Goal: Task Accomplishment & Management: Manage account settings

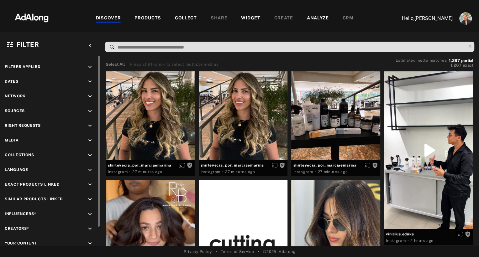
click at [90, 110] on icon "keyboard_arrow_down" at bounding box center [89, 111] width 7 height 7
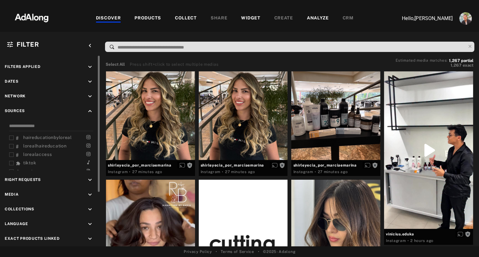
click at [90, 97] on icon "keyboard_arrow_down" at bounding box center [89, 96] width 7 height 7
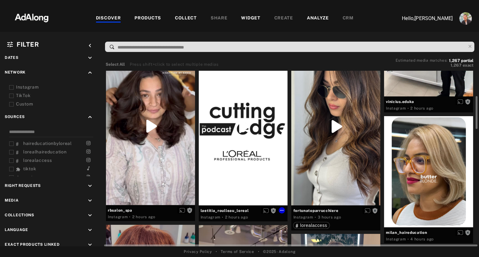
scroll to position [133, 0]
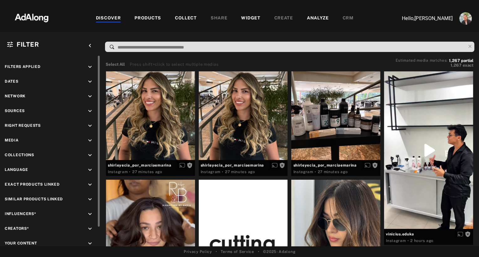
click at [90, 110] on icon "keyboard_arrow_down" at bounding box center [89, 111] width 7 height 7
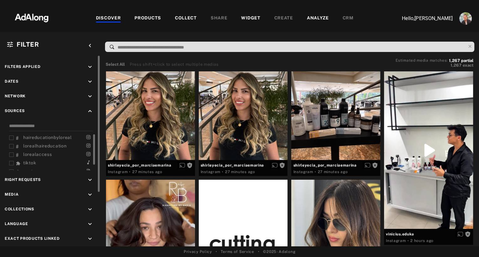
click at [88, 110] on icon "keyboard_arrow_up" at bounding box center [89, 111] width 7 height 7
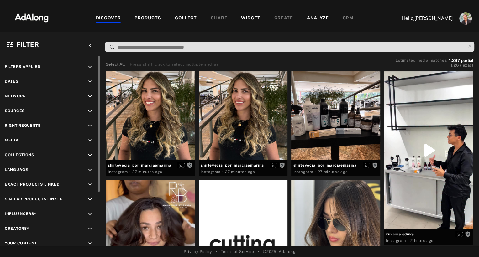
click at [88, 110] on icon "keyboard_arrow_down" at bounding box center [89, 111] width 7 height 7
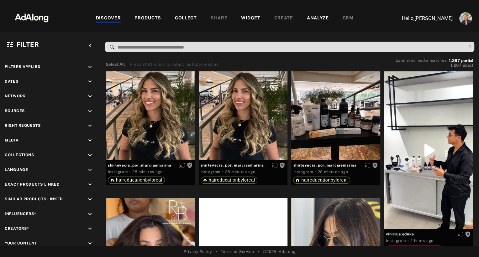
click at [89, 108] on icon "keyboard_arrow_down" at bounding box center [89, 111] width 7 height 7
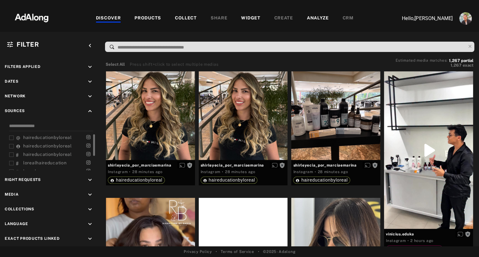
click at [38, 137] on span "haireducationbyloreal" at bounding box center [47, 137] width 49 height 5
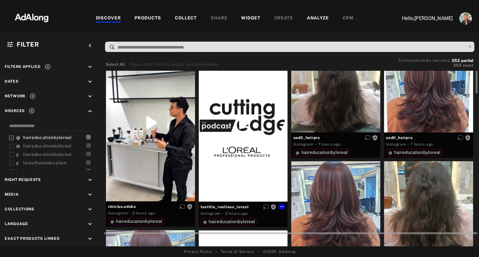
scroll to position [29, 0]
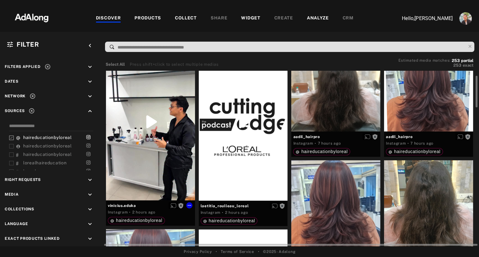
click at [150, 122] on div "Get rights" at bounding box center [150, 122] width 89 height 158
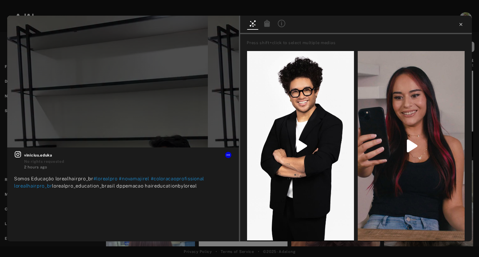
click at [460, 25] on icon at bounding box center [460, 24] width 3 height 3
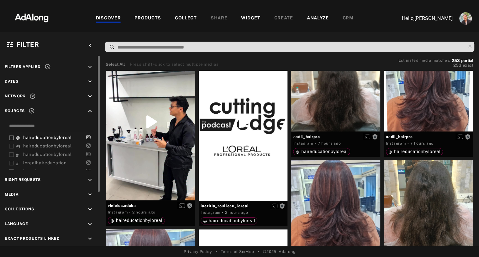
click at [91, 192] on icon "keyboard_arrow_down" at bounding box center [89, 194] width 7 height 7
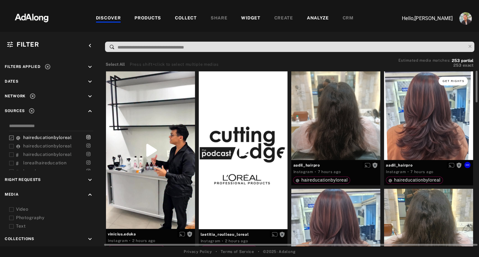
click at [449, 80] on span "Get rights" at bounding box center [453, 81] width 22 height 3
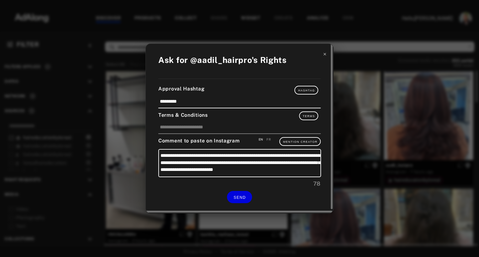
click at [325, 56] on icon at bounding box center [324, 54] width 4 height 4
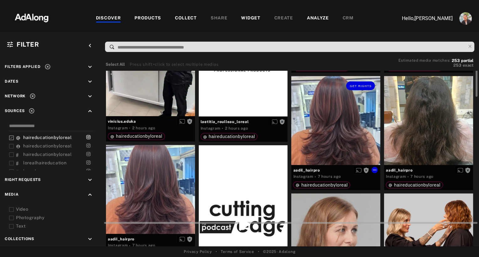
scroll to position [118, 0]
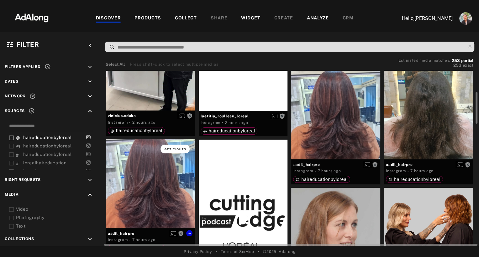
click at [174, 146] on button "Get rights" at bounding box center [174, 149] width 29 height 9
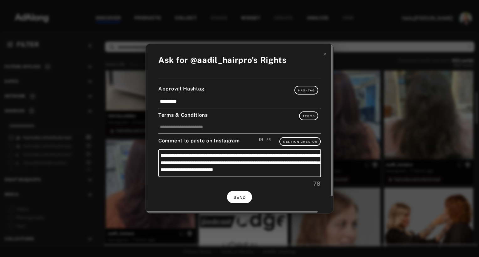
click at [237, 196] on span "SEND" at bounding box center [239, 197] width 12 height 4
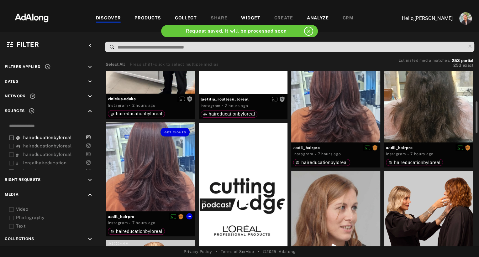
scroll to position [141, 0]
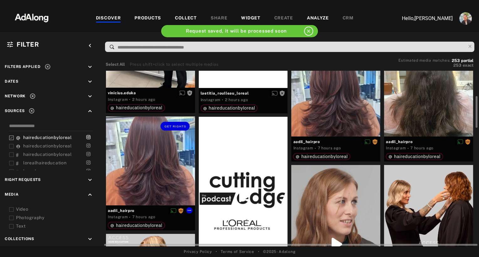
click at [127, 176] on div "Get rights" at bounding box center [150, 161] width 89 height 89
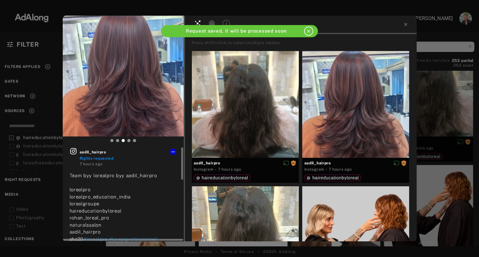
click at [69, 149] on div "aadil_hairpro Rights requested 7 hours ago Team byy lorealpro byy aadil_hairpro…" at bounding box center [123, 195] width 121 height 94
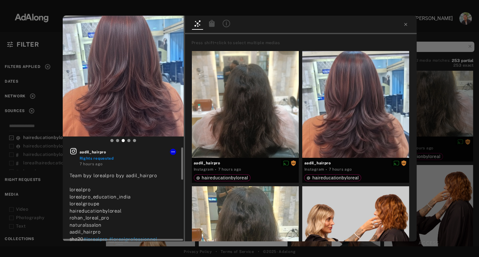
click at [73, 152] on icon at bounding box center [73, 151] width 6 height 6
click at [437, 86] on div "aadil_hairpro Rights requested 7 hours ago Team byy lorealpro byy aadil_hairpro…" at bounding box center [239, 128] width 479 height 257
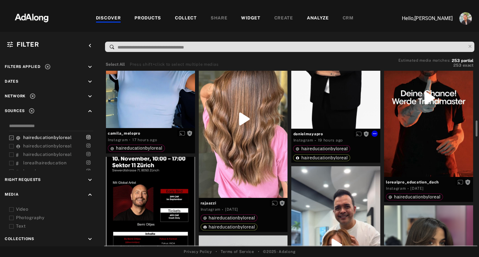
scroll to position [528, 0]
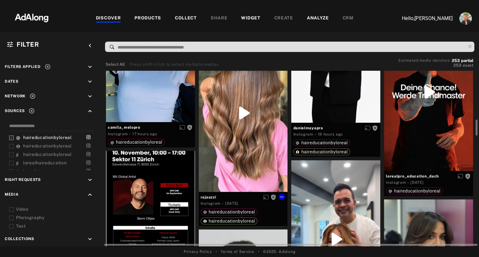
click at [239, 172] on div "Get rights" at bounding box center [243, 113] width 89 height 158
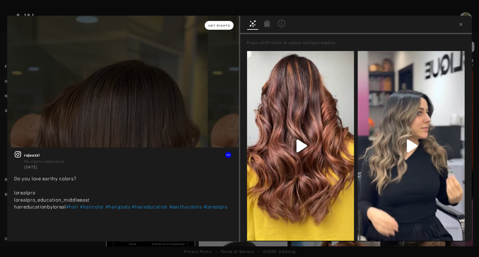
click at [226, 25] on span "Get rights" at bounding box center [219, 25] width 22 height 3
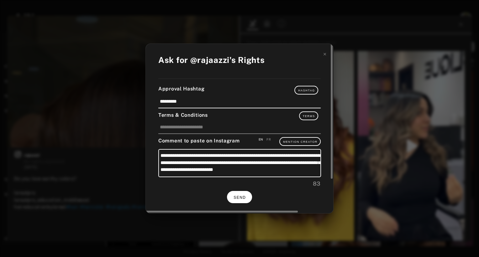
click at [240, 194] on button "SEND" at bounding box center [239, 197] width 25 height 12
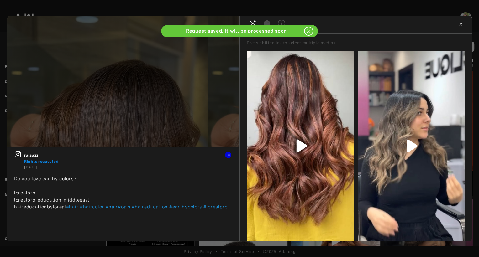
click at [460, 23] on icon at bounding box center [460, 24] width 5 height 5
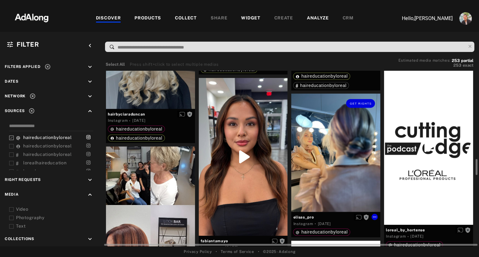
scroll to position [940, 0]
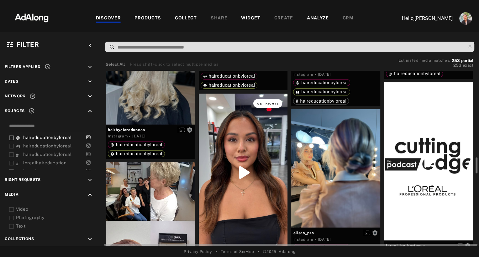
click at [267, 102] on span "Get rights" at bounding box center [268, 103] width 22 height 3
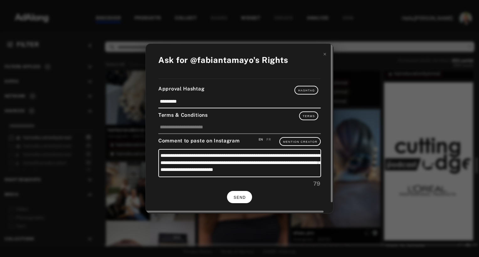
click at [239, 196] on span "SEND" at bounding box center [239, 197] width 12 height 4
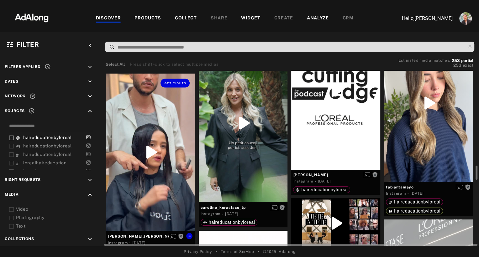
scroll to position [1138, 0]
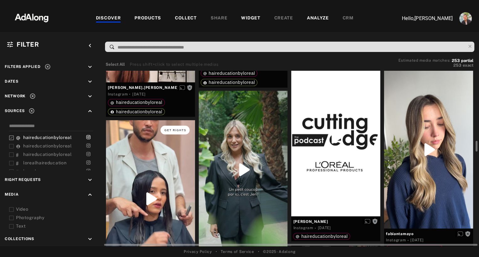
click at [172, 130] on span "Get rights" at bounding box center [175, 129] width 22 height 3
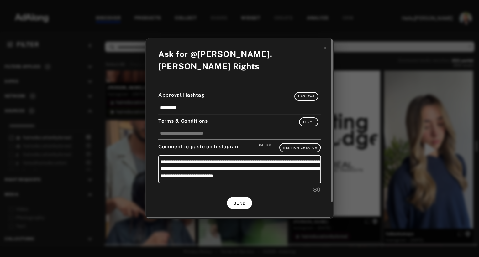
click at [240, 201] on span "SEND" at bounding box center [239, 203] width 12 height 4
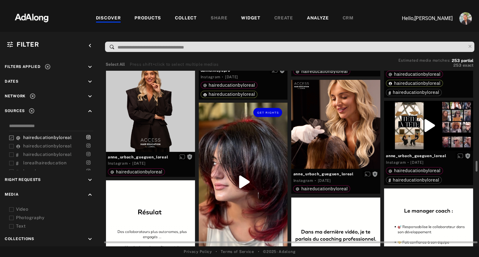
scroll to position [1506, 0]
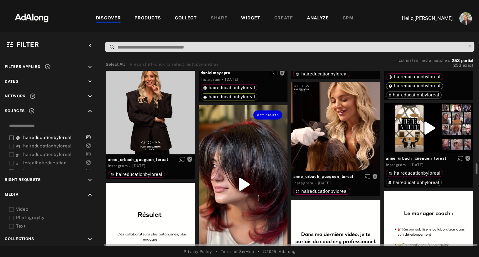
click at [242, 187] on div "Get rights" at bounding box center [243, 184] width 89 height 158
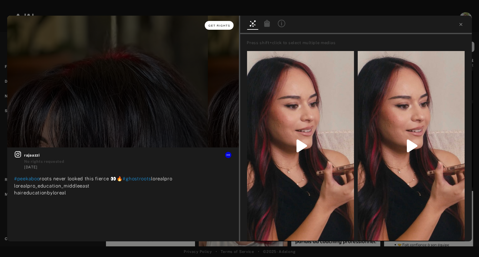
click at [216, 25] on span "Get rights" at bounding box center [219, 25] width 22 height 3
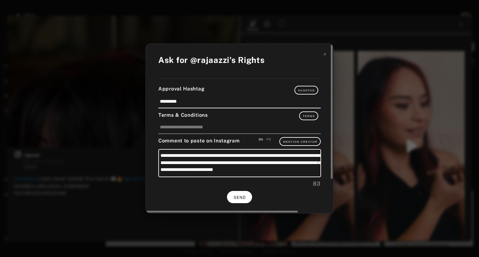
click at [241, 195] on span "SEND" at bounding box center [239, 197] width 12 height 4
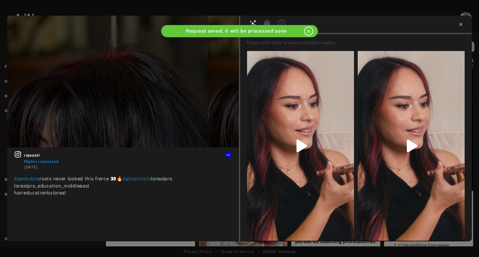
click at [460, 23] on icon at bounding box center [460, 24] width 5 height 5
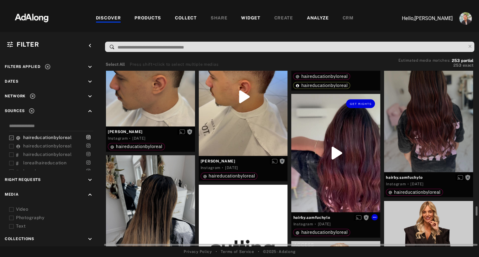
scroll to position [2877, 0]
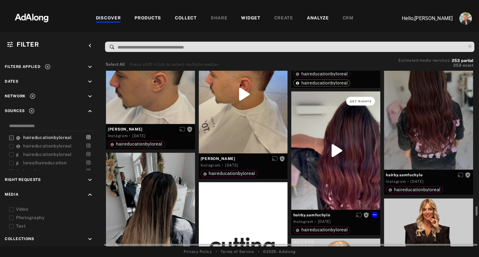
click at [361, 101] on span "Get rights" at bounding box center [361, 101] width 22 height 3
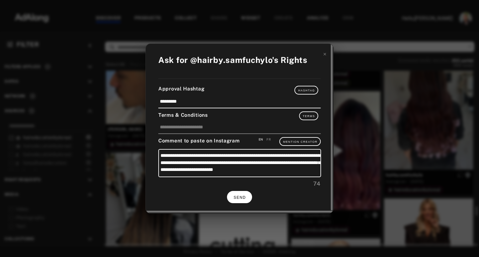
click at [240, 198] on span "SEND" at bounding box center [239, 197] width 12 height 4
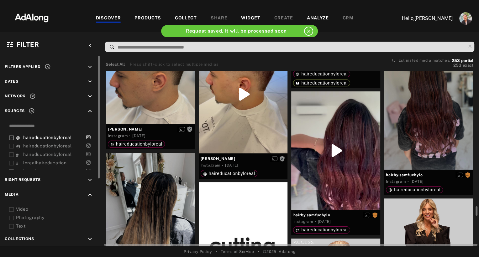
click at [12, 208] on icon at bounding box center [11, 209] width 5 height 5
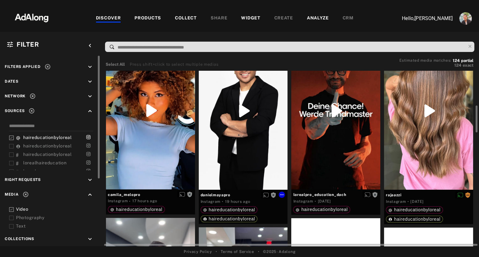
scroll to position [227, 0]
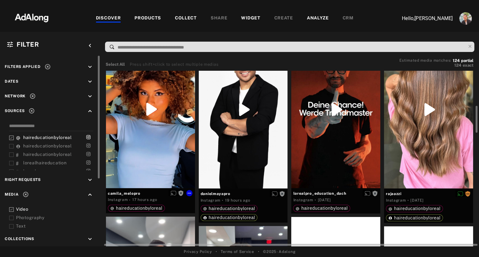
click at [162, 163] on div "Get rights" at bounding box center [150, 109] width 89 height 158
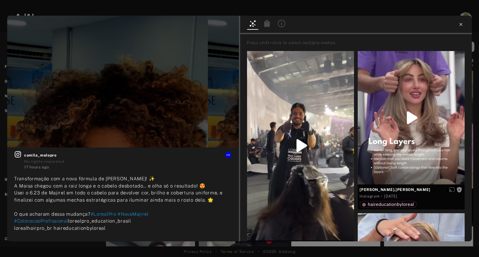
click at [460, 24] on icon at bounding box center [460, 24] width 3 height 3
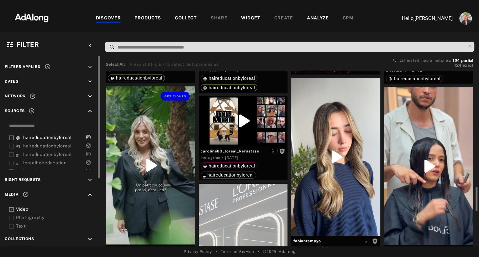
scroll to position [588, 0]
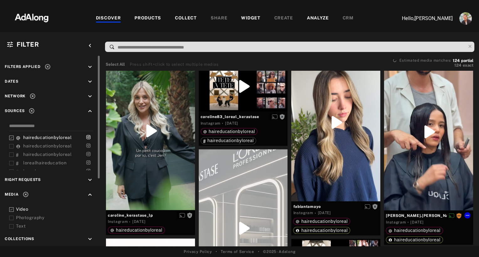
click at [401, 172] on div "Get rights" at bounding box center [428, 132] width 89 height 158
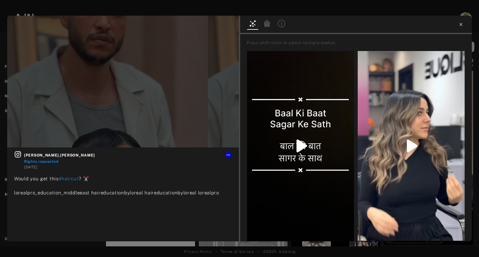
click at [460, 25] on icon at bounding box center [460, 24] width 5 height 5
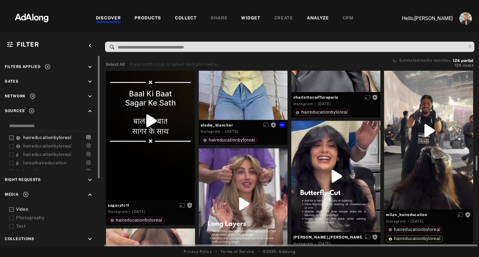
scroll to position [1003, 0]
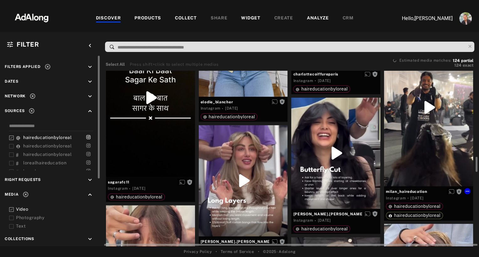
click at [434, 137] on div "Get rights" at bounding box center [428, 108] width 89 height 158
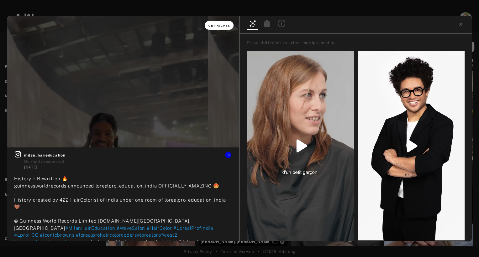
click at [224, 26] on span "Get rights" at bounding box center [219, 25] width 22 height 3
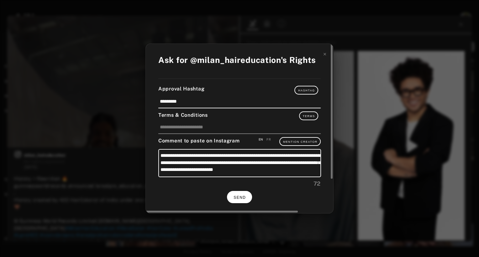
click at [242, 197] on span "SEND" at bounding box center [239, 197] width 12 height 4
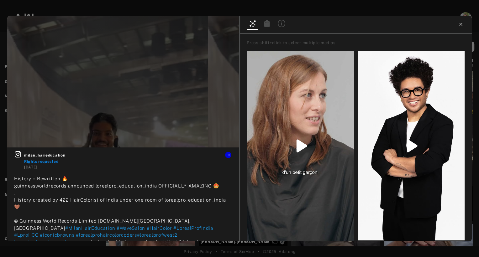
click at [461, 26] on icon at bounding box center [460, 24] width 5 height 5
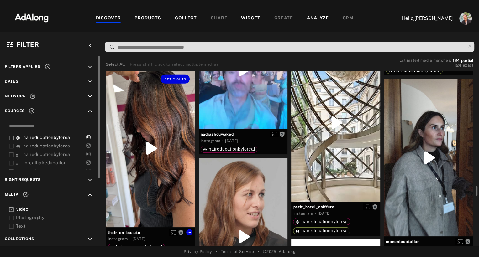
scroll to position [1775, 0]
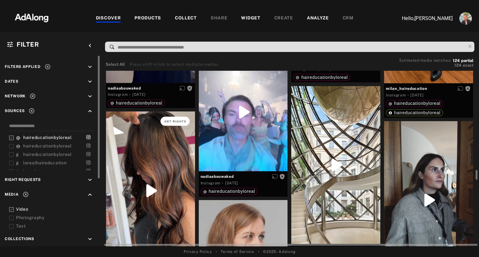
click at [176, 122] on button "Get rights" at bounding box center [174, 121] width 29 height 9
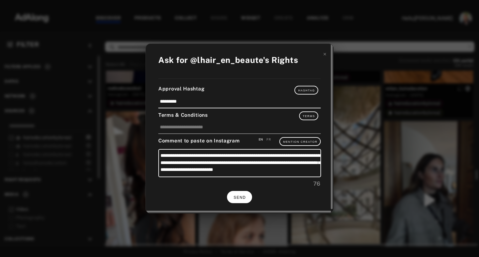
click at [240, 196] on span "SEND" at bounding box center [239, 197] width 12 height 4
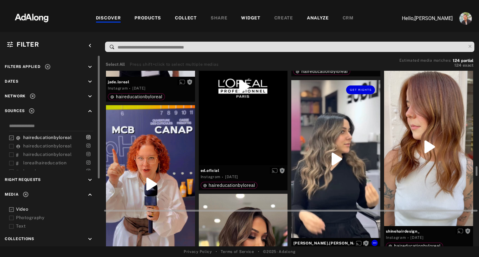
scroll to position [2353, 0]
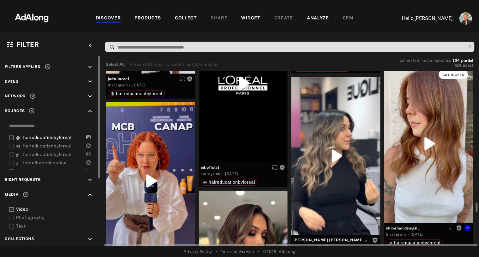
click at [449, 75] on span "Get rights" at bounding box center [453, 74] width 22 height 3
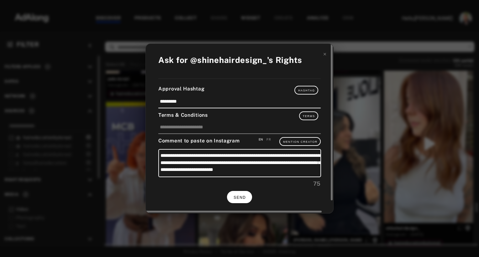
click at [235, 200] on button "SEND" at bounding box center [239, 197] width 25 height 12
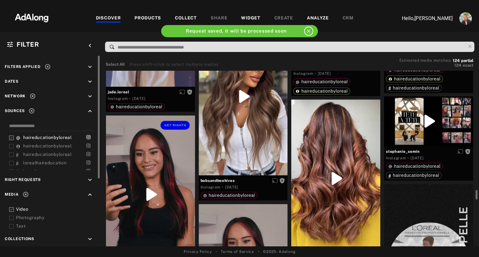
scroll to position [2543, 0]
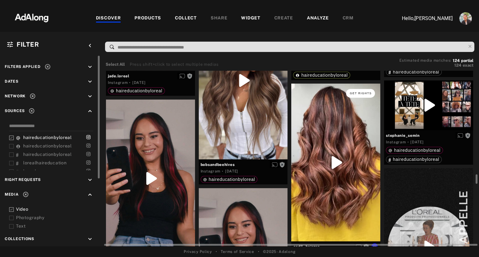
click at [354, 93] on span "Get rights" at bounding box center [361, 93] width 22 height 3
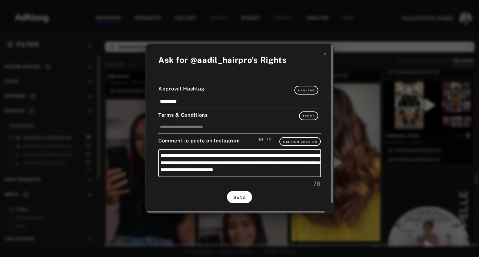
click at [235, 198] on span "SEND" at bounding box center [239, 197] width 12 height 4
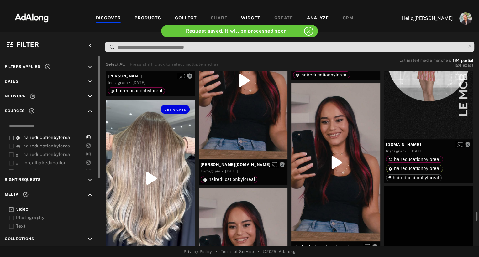
scroll to position [2758, 0]
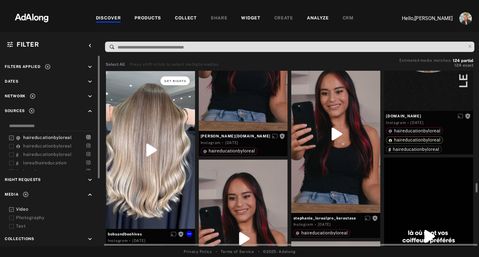
click at [174, 80] on span "Get rights" at bounding box center [175, 81] width 22 height 3
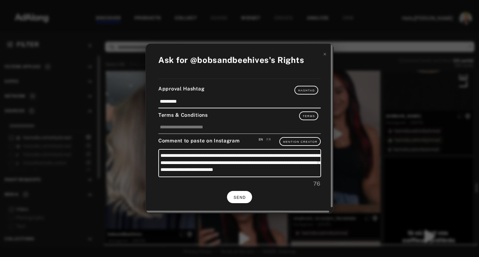
click at [241, 195] on span "SEND" at bounding box center [239, 197] width 12 height 4
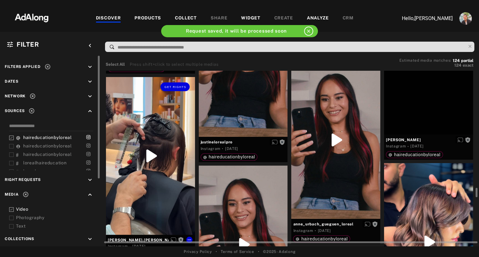
scroll to position [2934, 0]
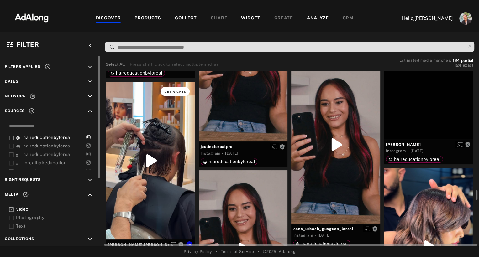
click at [172, 91] on span "Get rights" at bounding box center [175, 91] width 22 height 3
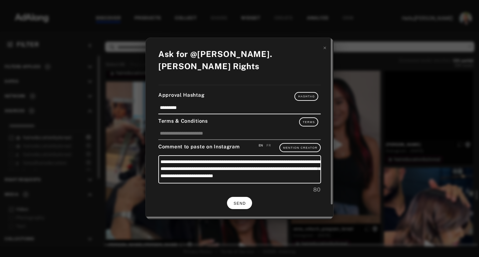
click at [243, 201] on span "SEND" at bounding box center [239, 203] width 12 height 4
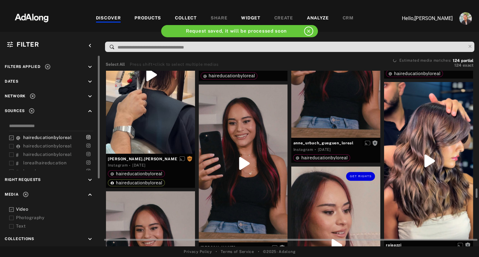
scroll to position [3015, 0]
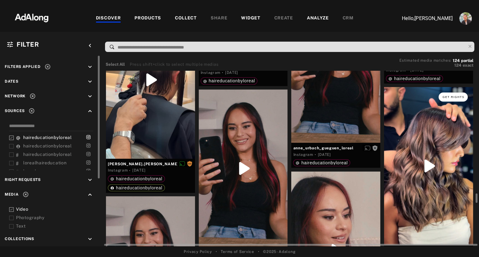
click at [453, 96] on span "Get rights" at bounding box center [453, 97] width 22 height 3
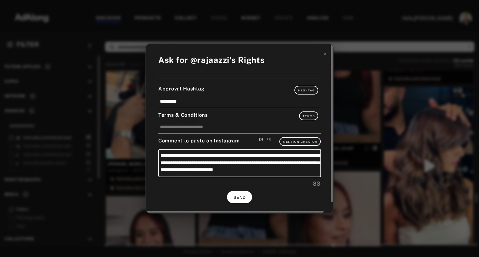
click at [245, 198] on span "SEND" at bounding box center [239, 197] width 12 height 4
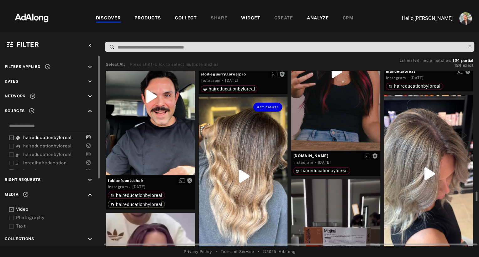
scroll to position [3753, 0]
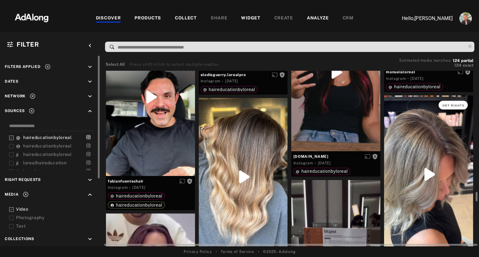
click at [449, 106] on span "Get rights" at bounding box center [453, 105] width 22 height 3
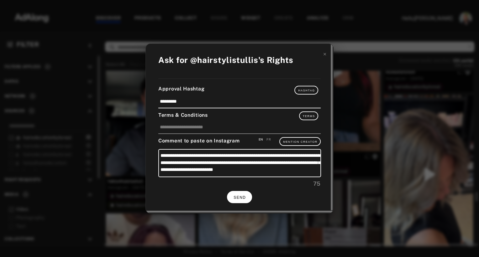
click at [241, 199] on button "SEND" at bounding box center [239, 197] width 25 height 12
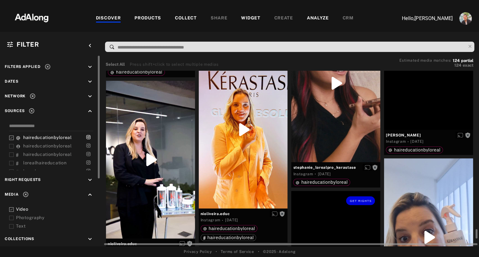
scroll to position [4927, 0]
click at [176, 219] on div "Get rights" at bounding box center [150, 160] width 89 height 158
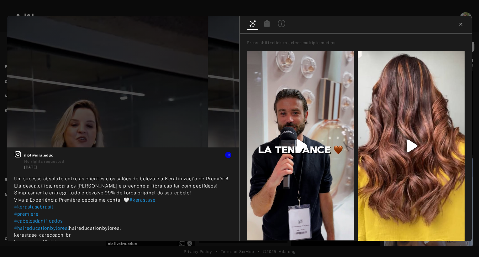
click at [460, 24] on icon at bounding box center [460, 24] width 5 height 5
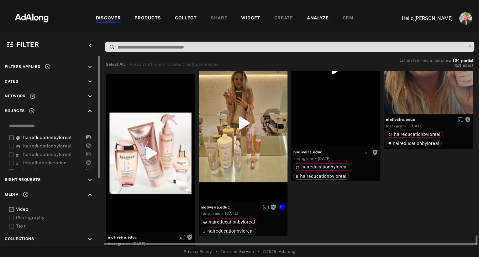
scroll to position [5128, 0]
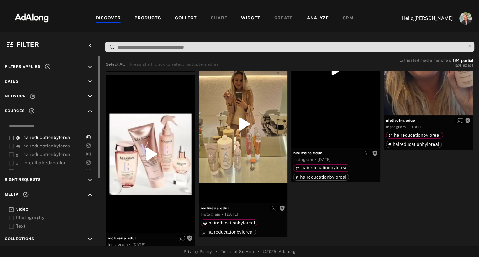
click at [11, 209] on polyline at bounding box center [11, 210] width 2 height 2
click at [12, 217] on icon at bounding box center [11, 218] width 5 height 5
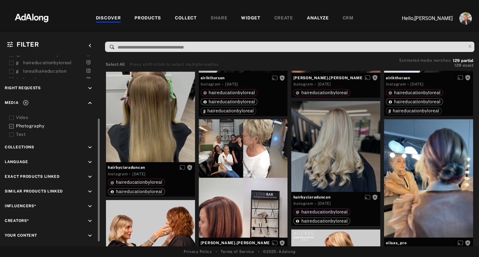
scroll to position [105, 0]
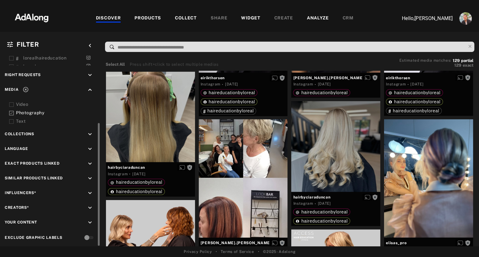
click at [90, 205] on icon "keyboard_arrow_down" at bounding box center [89, 208] width 7 height 7
click at [68, 219] on div "EXCLUSION" at bounding box center [71, 222] width 23 height 7
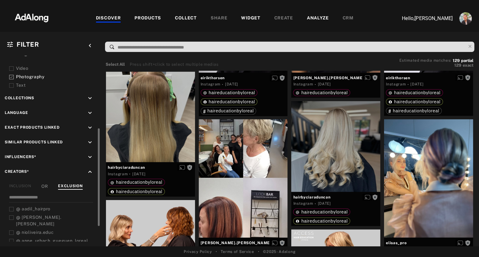
scroll to position [141, 0]
click at [38, 215] on span "bassam.rezk" at bounding box center [38, 221] width 45 height 12
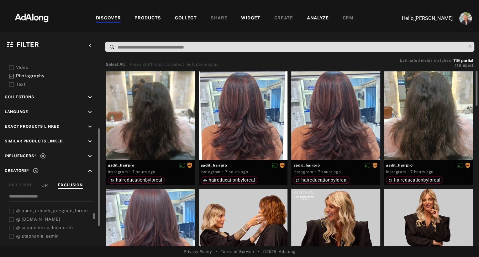
scroll to position [37, 0]
click at [38, 216] on div "saloncentric.danalerch" at bounding box center [56, 219] width 80 height 7
click at [33, 217] on span "saloncentric.danalerch" at bounding box center [47, 219] width 51 height 5
click at [31, 234] on span "fabiantamayo" at bounding box center [37, 236] width 30 height 5
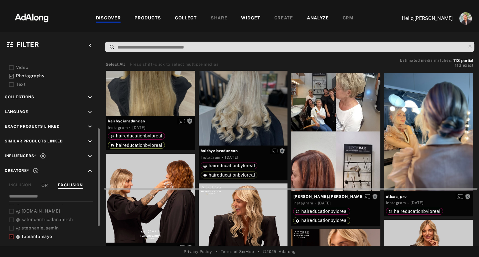
scroll to position [343, 0]
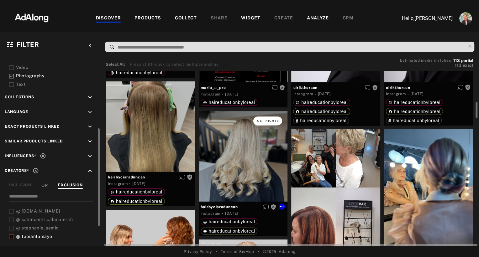
click at [267, 122] on span "Get rights" at bounding box center [268, 120] width 22 height 3
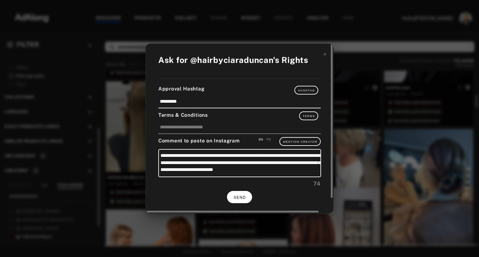
click at [242, 195] on span "SEND" at bounding box center [239, 197] width 12 height 4
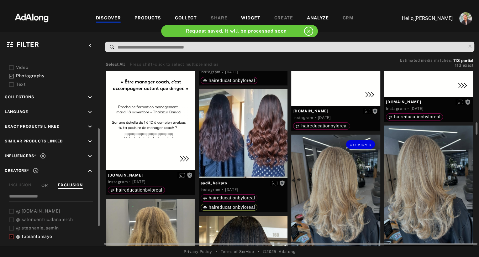
scroll to position [749, 0]
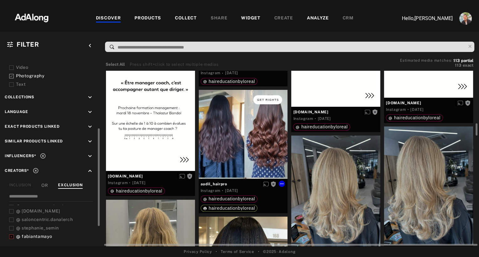
click at [271, 100] on span "Get rights" at bounding box center [268, 99] width 22 height 3
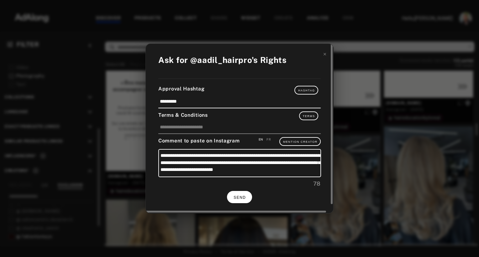
click at [242, 197] on span "SEND" at bounding box center [239, 197] width 12 height 4
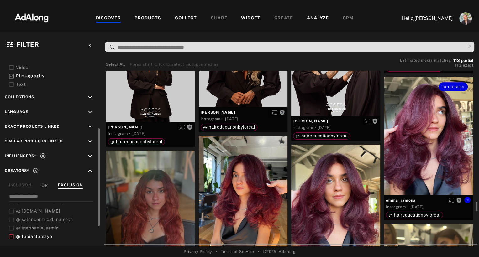
scroll to position [2522, 0]
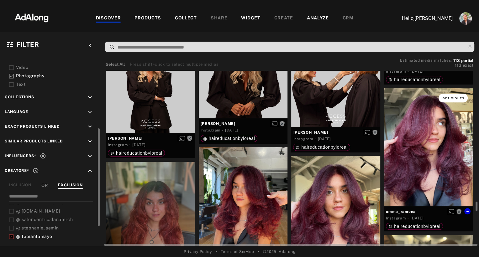
click at [444, 97] on span "Get rights" at bounding box center [453, 98] width 22 height 3
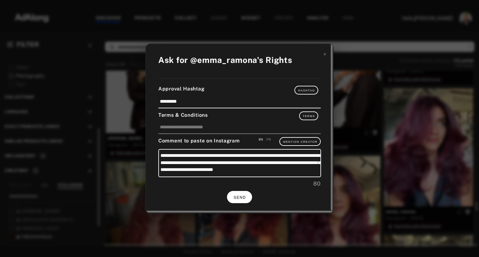
click at [236, 198] on span "SEND" at bounding box center [239, 197] width 12 height 4
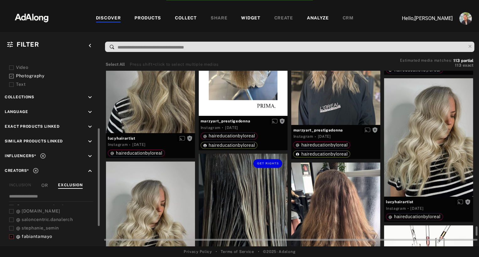
scroll to position [3098, 0]
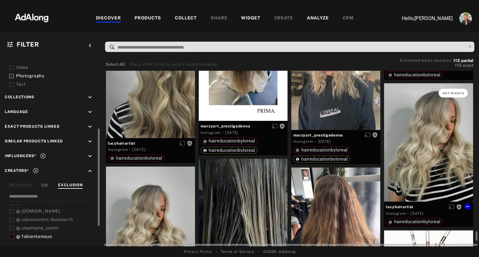
click at [451, 94] on span "Get rights" at bounding box center [453, 93] width 22 height 3
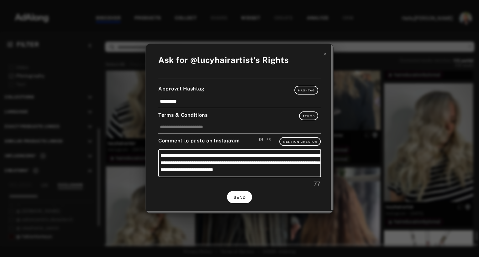
click at [237, 197] on span "SEND" at bounding box center [239, 197] width 12 height 4
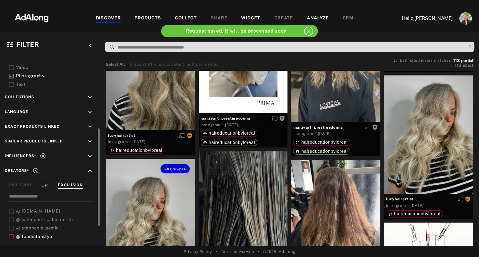
scroll to position [3208, 0]
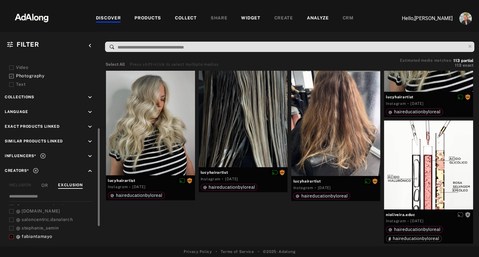
click at [183, 19] on div "COLLECT" at bounding box center [186, 19] width 22 height 8
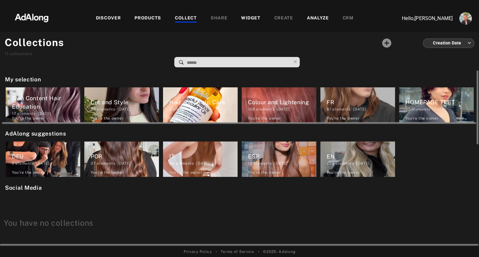
click at [421, 99] on div "HOMEPAGE TEST" at bounding box center [439, 102] width 68 height 8
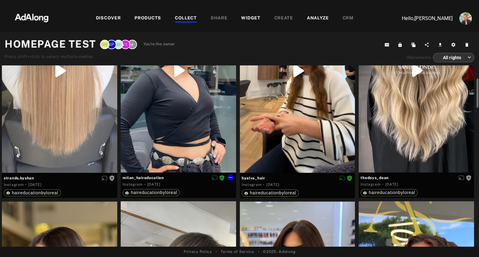
scroll to position [99, 0]
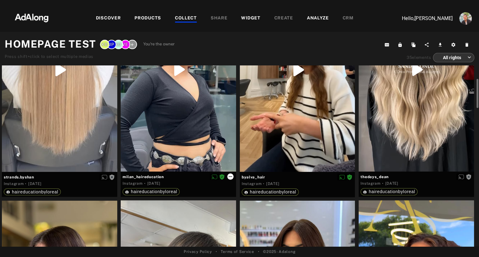
click at [231, 175] on icon at bounding box center [230, 176] width 5 height 5
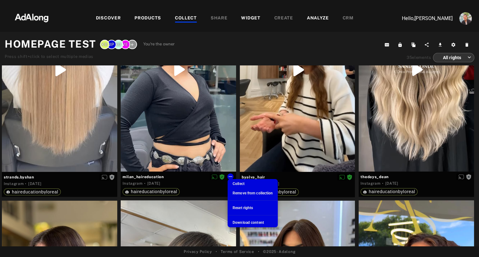
click at [249, 207] on span "Reset rights" at bounding box center [242, 208] width 20 height 4
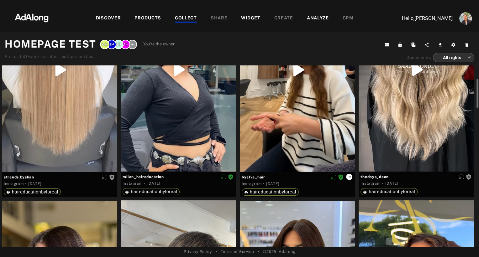
click at [349, 178] on icon at bounding box center [348, 176] width 5 height 5
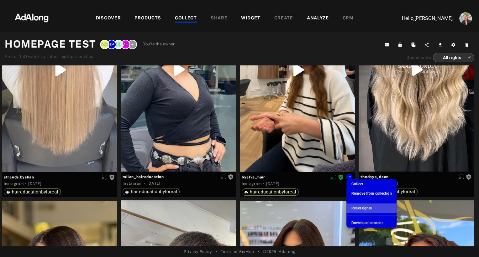
click at [362, 208] on span "Reset rights" at bounding box center [361, 208] width 20 height 4
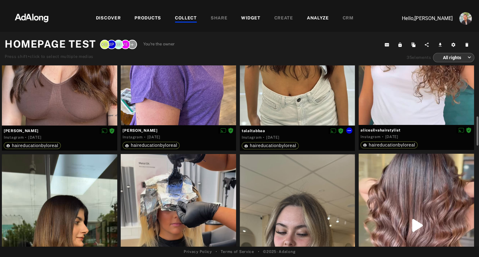
scroll to position [378, 0]
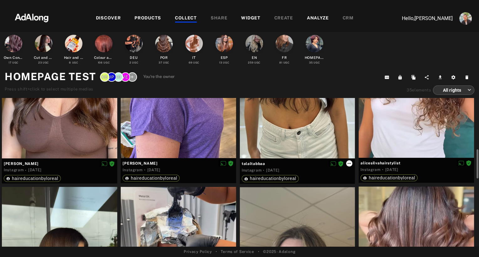
click at [350, 164] on icon at bounding box center [348, 163] width 5 height 5
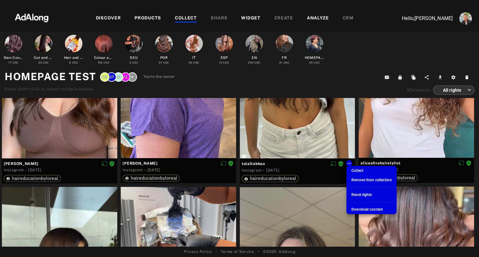
click at [361, 194] on span "Reset rights" at bounding box center [361, 195] width 20 height 4
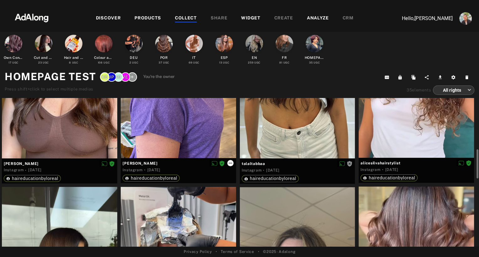
click at [230, 164] on icon at bounding box center [230, 163] width 5 height 5
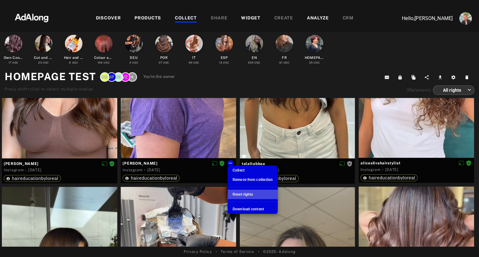
click at [242, 192] on span "Reset rights" at bounding box center [242, 194] width 20 height 4
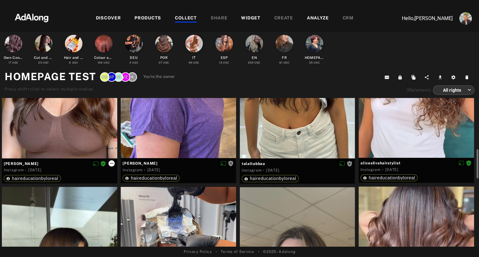
click at [111, 163] on icon at bounding box center [111, 163] width 5 height 5
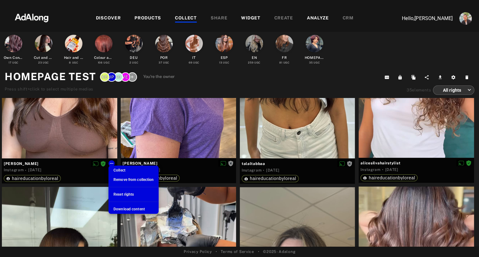
click at [131, 195] on span "Reset rights" at bounding box center [123, 194] width 20 height 4
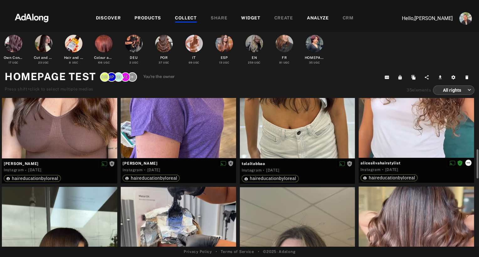
click at [467, 163] on icon at bounding box center [467, 162] width 5 height 5
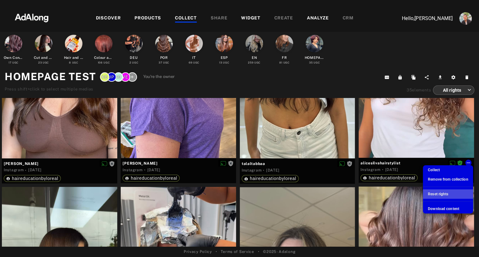
click at [447, 194] on span "Reset rights" at bounding box center [438, 194] width 20 height 4
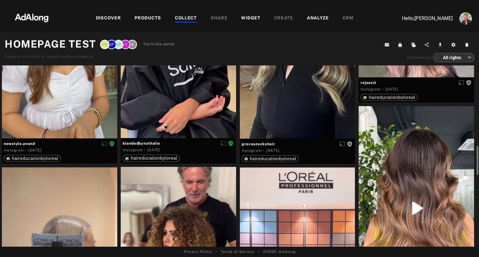
scroll to position [600, 0]
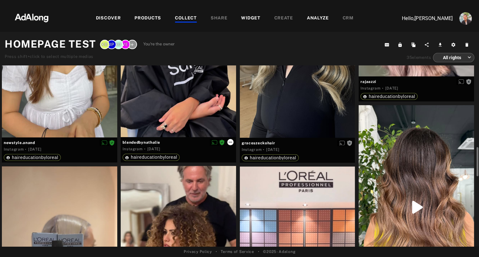
click at [231, 143] on icon at bounding box center [230, 142] width 5 height 5
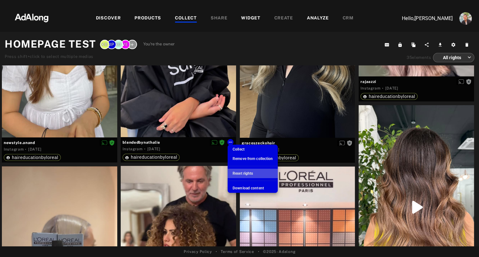
click at [243, 172] on span "Reset rights" at bounding box center [242, 173] width 20 height 4
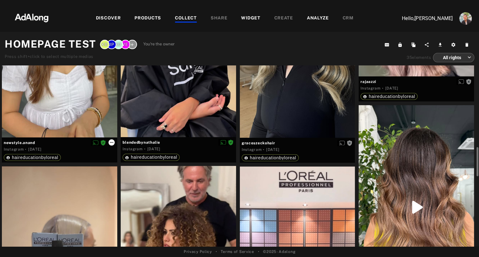
click at [111, 141] on icon at bounding box center [111, 142] width 5 height 5
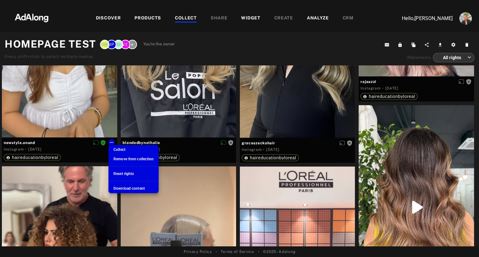
click at [130, 174] on span "Reset rights" at bounding box center [123, 174] width 20 height 4
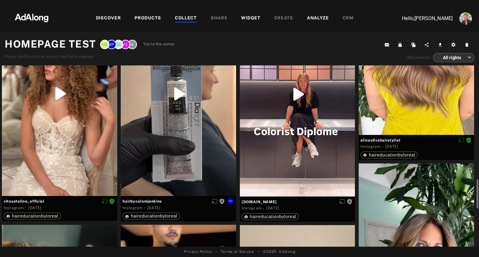
scroll to position [782, 0]
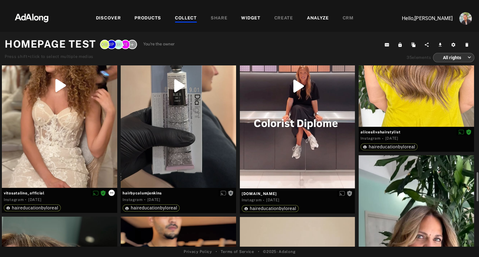
click at [110, 193] on icon at bounding box center [111, 193] width 3 height 1
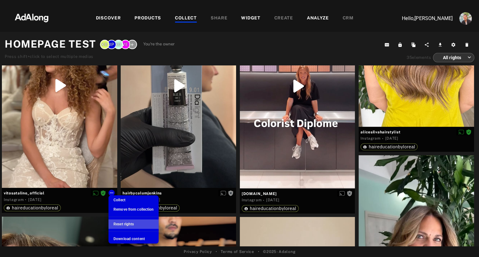
click at [124, 223] on span "Reset rights" at bounding box center [123, 224] width 20 height 4
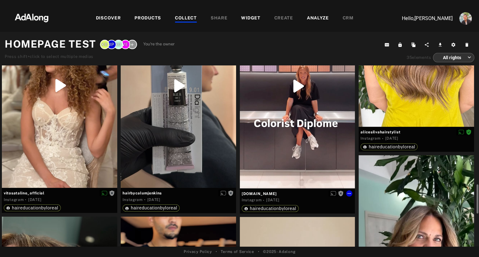
scroll to position [799, 0]
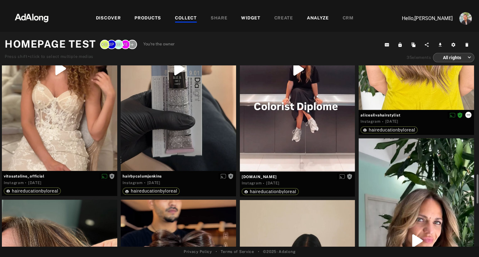
click at [466, 115] on icon at bounding box center [467, 114] width 5 height 5
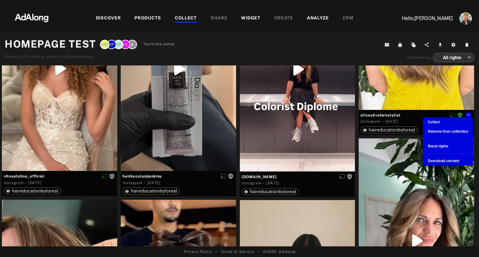
click at [450, 146] on li "Reset rights" at bounding box center [448, 146] width 50 height 9
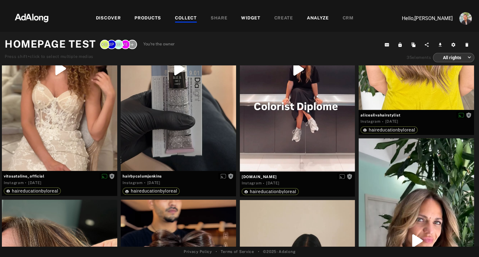
click at [449, 56] on body "DISCOVER PRODUCTS COLLECT SHARE WIDGET CREATE ANALYZE CRM Hello, Nathan Deverre…" at bounding box center [239, 128] width 479 height 257
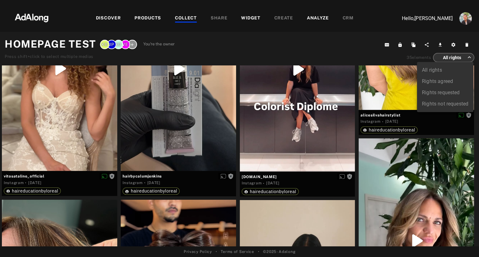
click at [431, 79] on li "Rights agreed" at bounding box center [445, 81] width 56 height 11
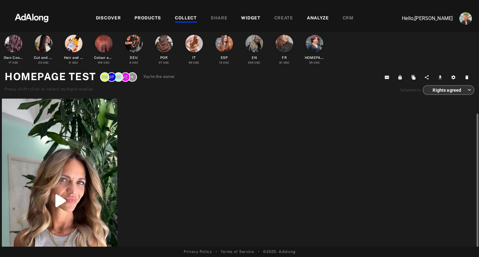
scroll to position [19, 0]
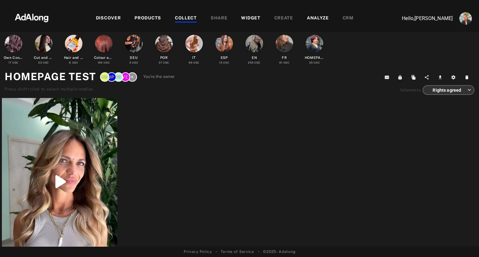
click at [442, 87] on body "DISCOVER PRODUCTS COLLECT SHARE WIDGET CREATE ANALYZE CRM Hello, Nathan Deverre…" at bounding box center [239, 128] width 479 height 257
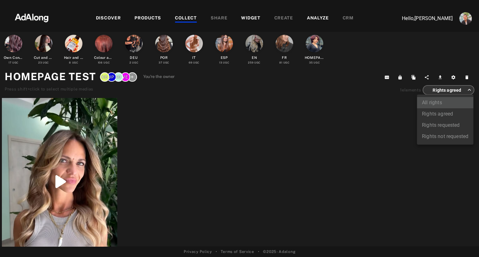
click at [436, 103] on li "All rights" at bounding box center [445, 102] width 56 height 11
type input "***"
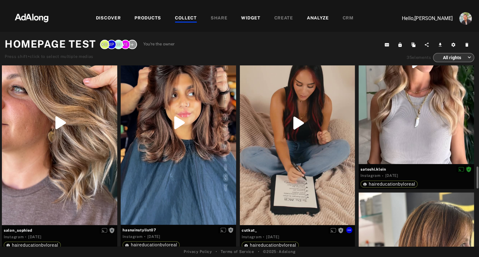
scroll to position [980, 0]
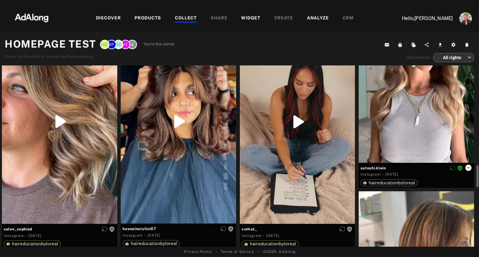
click at [468, 167] on icon at bounding box center [467, 167] width 3 height 1
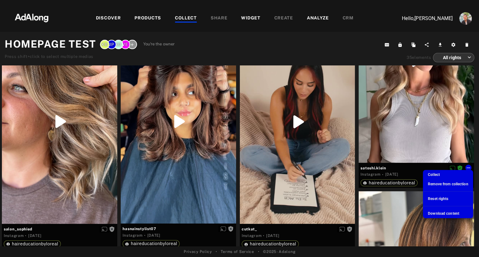
click at [441, 197] on span "Reset rights" at bounding box center [438, 199] width 20 height 4
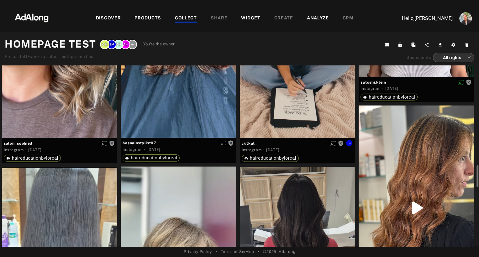
scroll to position [1067, 0]
